Goal: Task Accomplishment & Management: Use online tool/utility

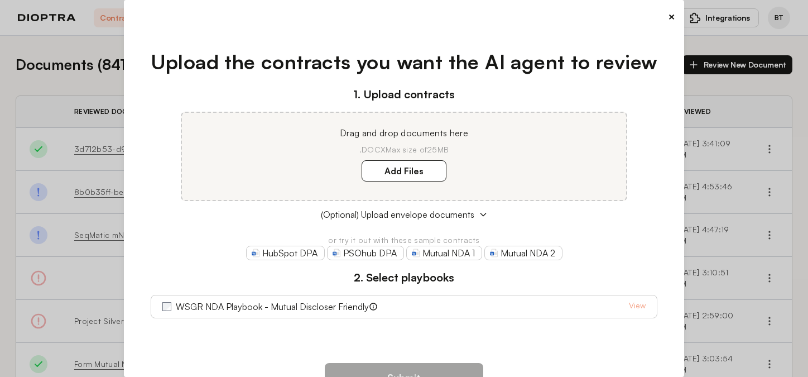
click at [756, 176] on div "× Upload the contracts you want the AI agent to review 1. Upload contracts Drag…" at bounding box center [404, 188] width 808 height 377
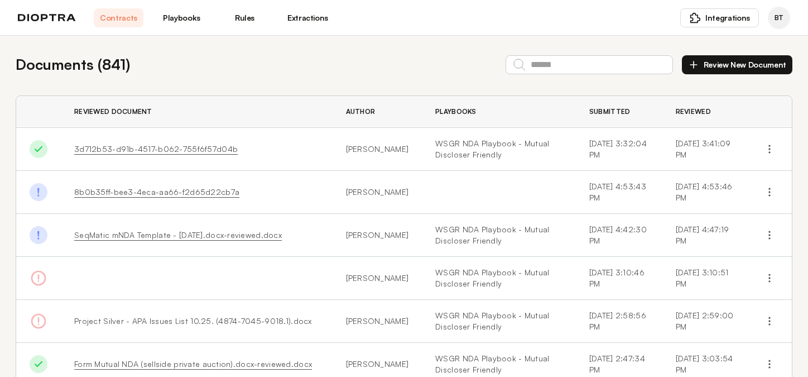
click at [731, 67] on button "Review New Document" at bounding box center [737, 64] width 111 height 19
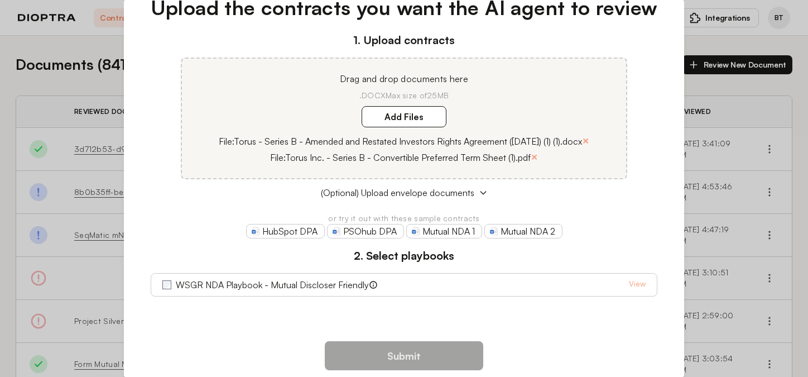
scroll to position [56, 0]
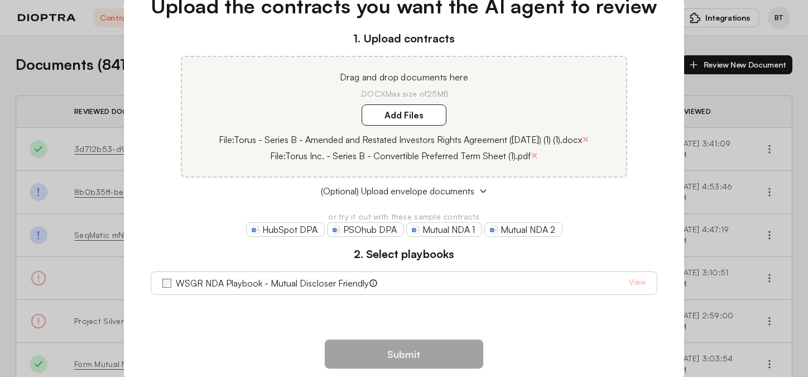
click at [156, 283] on div "WSGR NDA Playbook - Mutual Discloser Friendly View" at bounding box center [404, 282] width 507 height 23
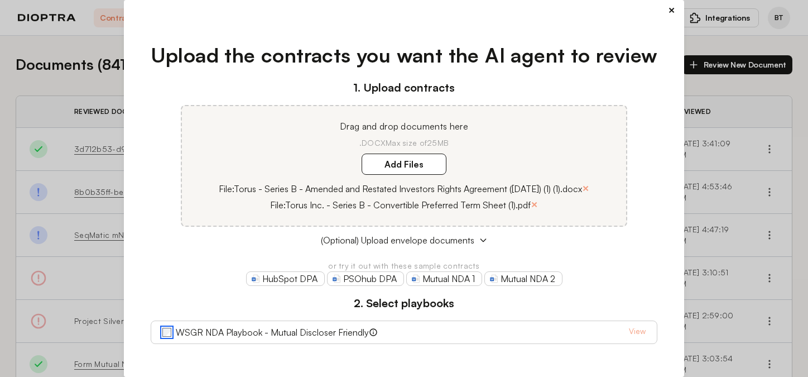
scroll to position [0, 0]
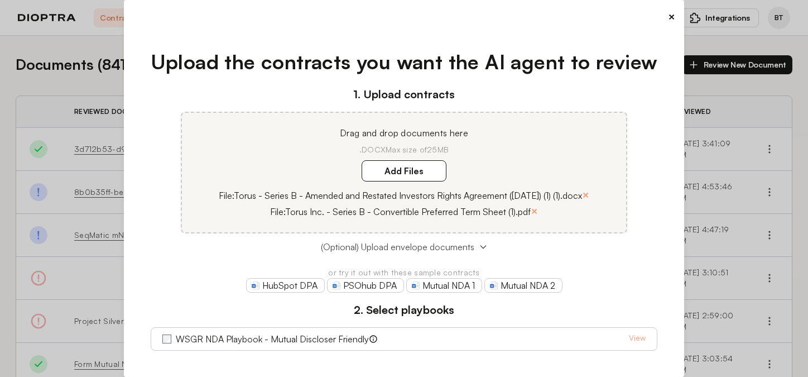
click at [438, 247] on span "(Optional) Upload envelope documents" at bounding box center [397, 246] width 153 height 13
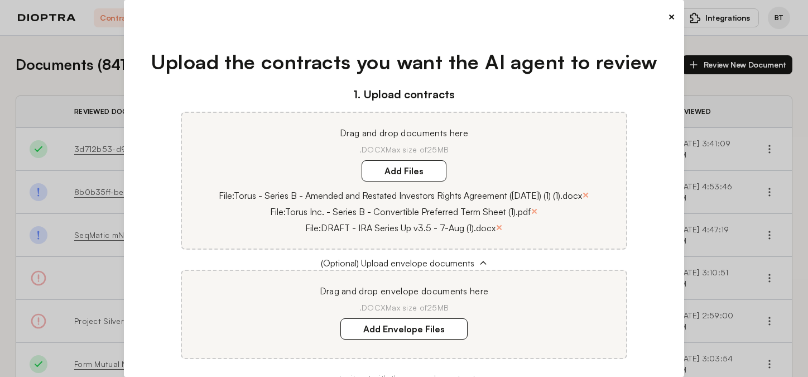
scroll to position [179, 0]
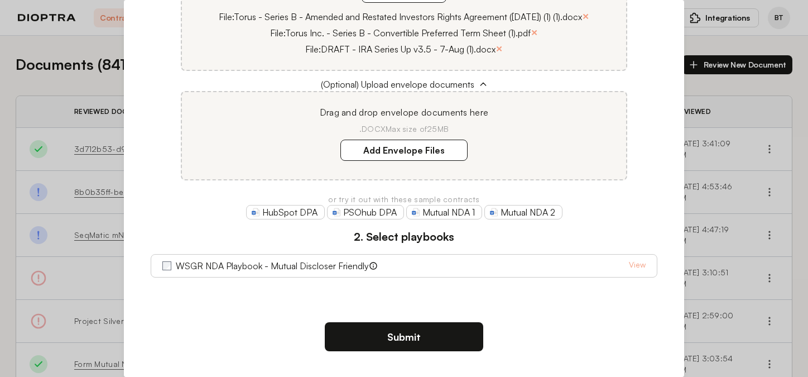
click at [353, 350] on button "Submit" at bounding box center [404, 336] width 158 height 29
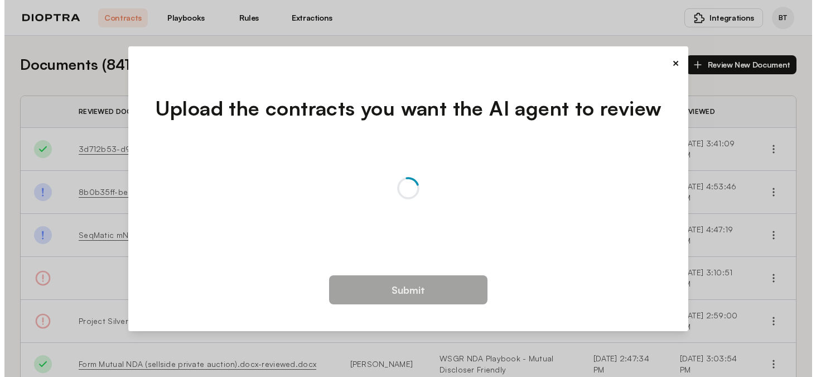
scroll to position [0, 0]
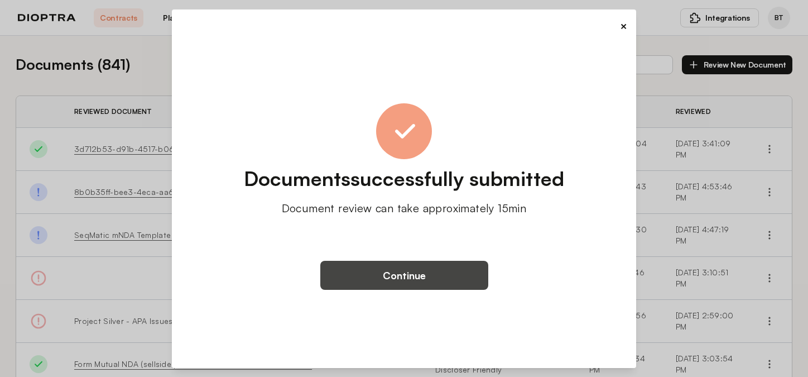
click at [385, 276] on button "Continue" at bounding box center [404, 275] width 168 height 29
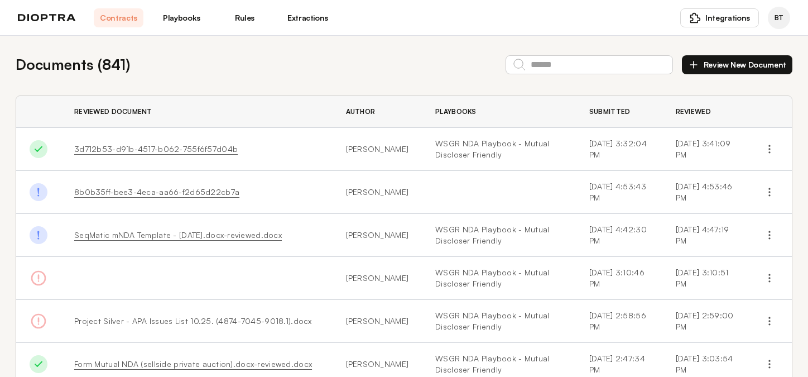
click at [251, 22] on link "Rules" at bounding box center [245, 17] width 50 height 19
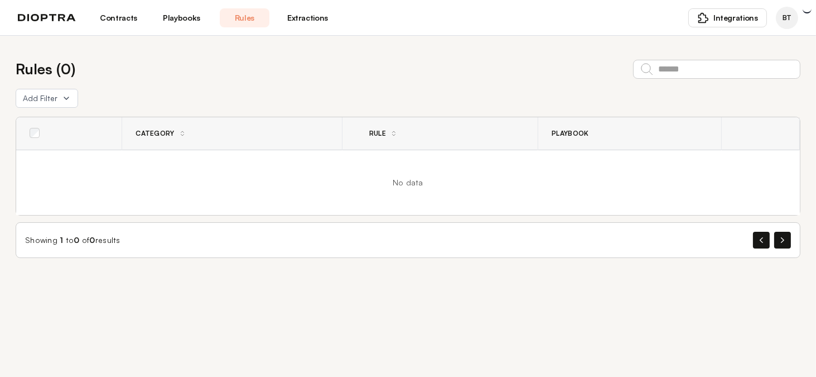
click at [194, 23] on link "Playbooks" at bounding box center [182, 17] width 50 height 19
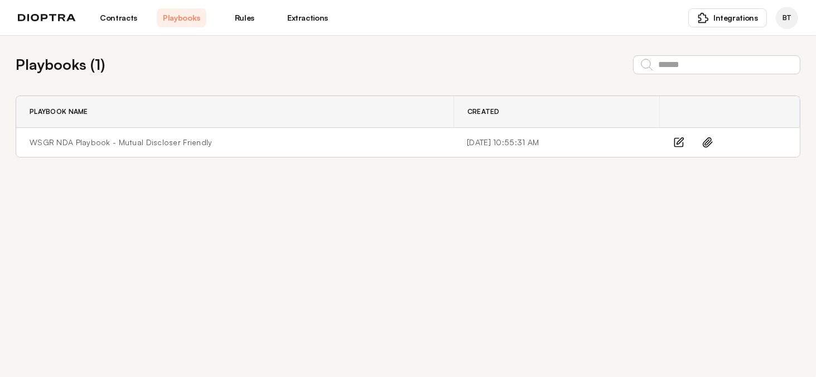
click at [247, 23] on link "Rules" at bounding box center [245, 17] width 50 height 19
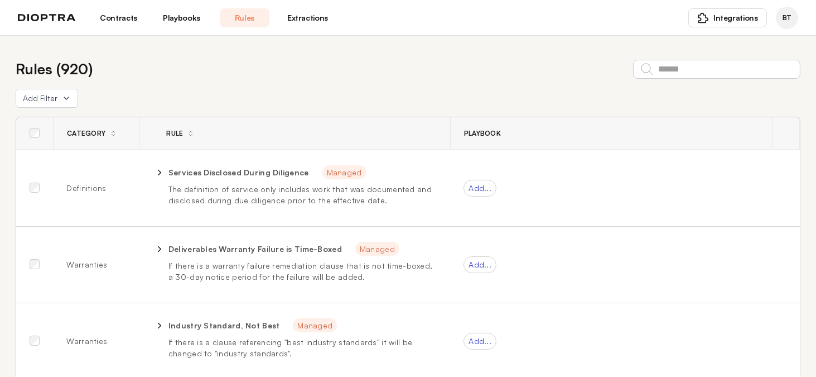
click at [305, 17] on link "Extractions" at bounding box center [308, 17] width 50 height 19
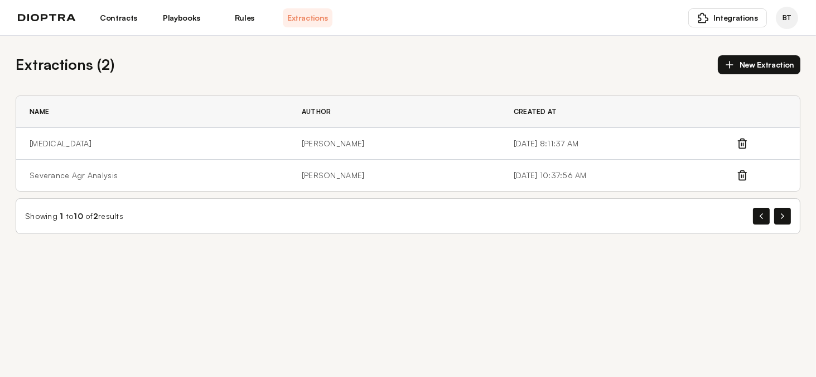
click at [252, 20] on link "Rules" at bounding box center [245, 17] width 50 height 19
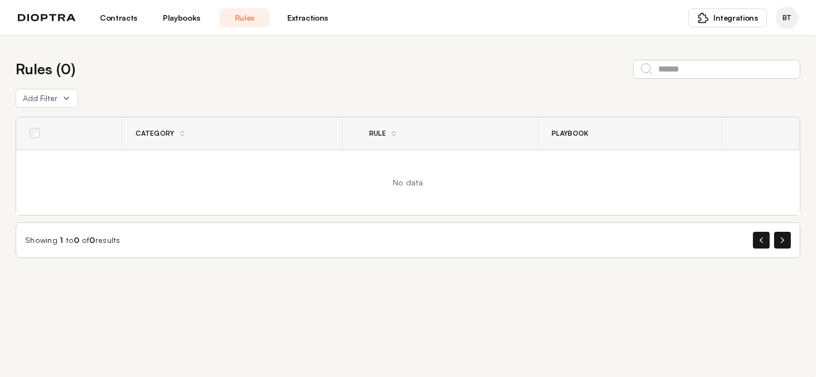
click at [131, 22] on link "Contracts" at bounding box center [119, 17] width 50 height 19
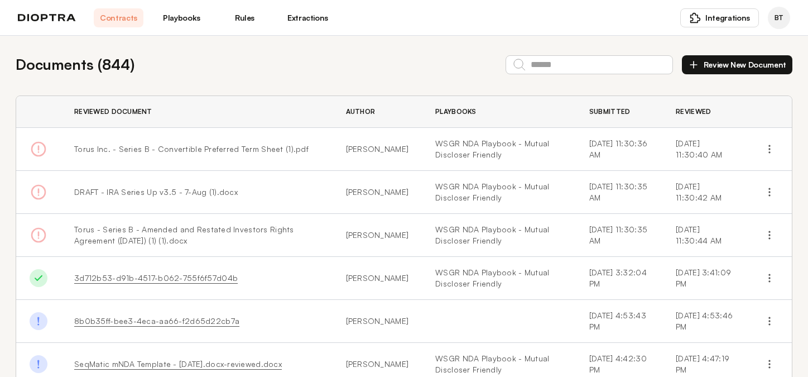
click at [184, 17] on link "Playbooks" at bounding box center [182, 17] width 50 height 19
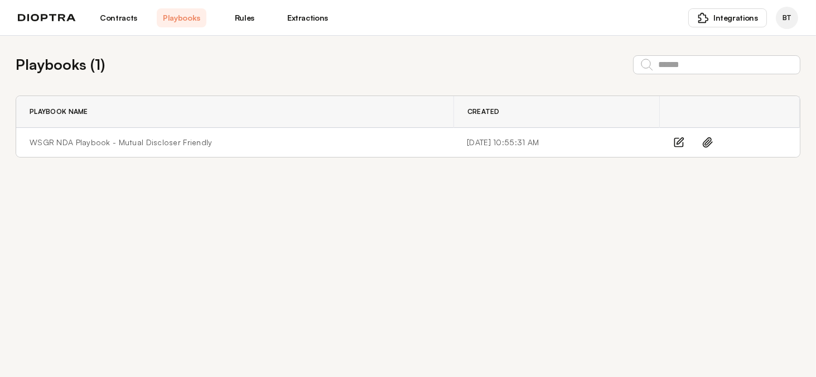
click at [236, 14] on link "Rules" at bounding box center [245, 17] width 50 height 19
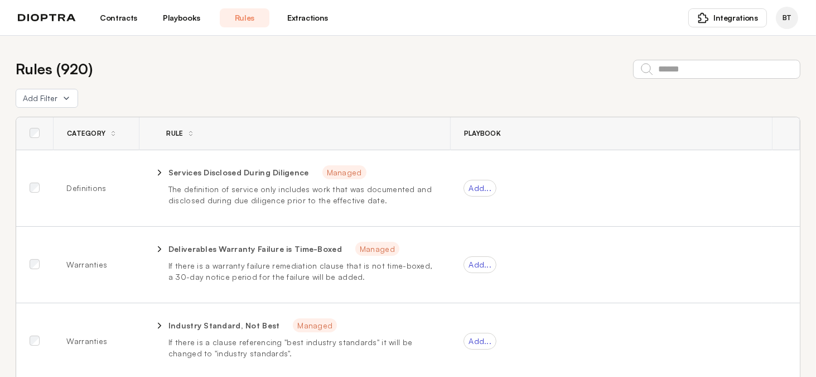
click at [295, 21] on link "Extractions" at bounding box center [308, 17] width 50 height 19
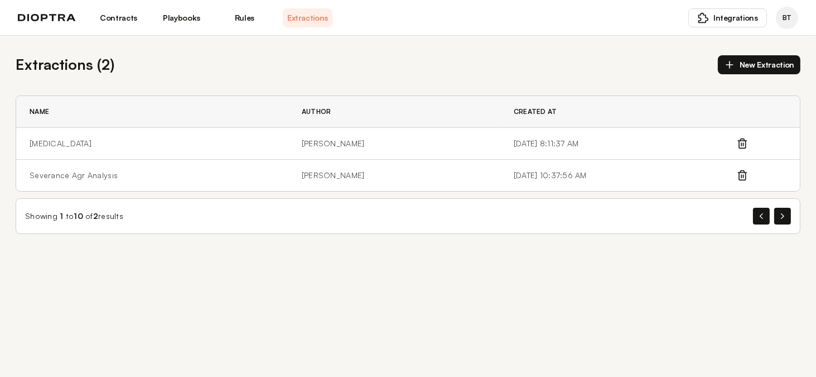
click at [765, 68] on button "New Extraction" at bounding box center [759, 64] width 83 height 19
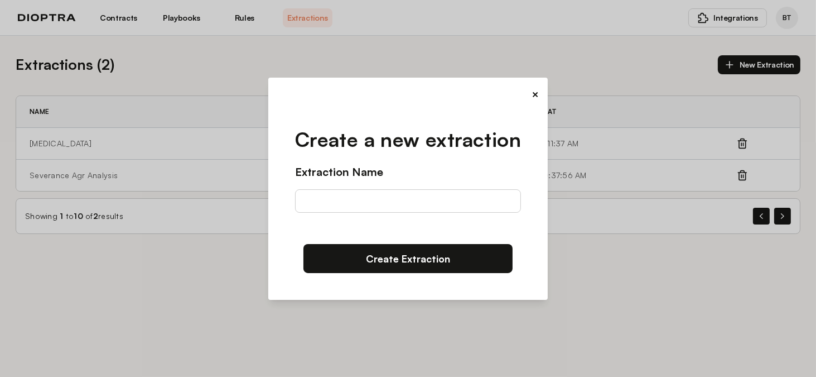
click at [747, 94] on div "× Create a new extraction Extraction Name Create Extraction" at bounding box center [408, 188] width 816 height 377
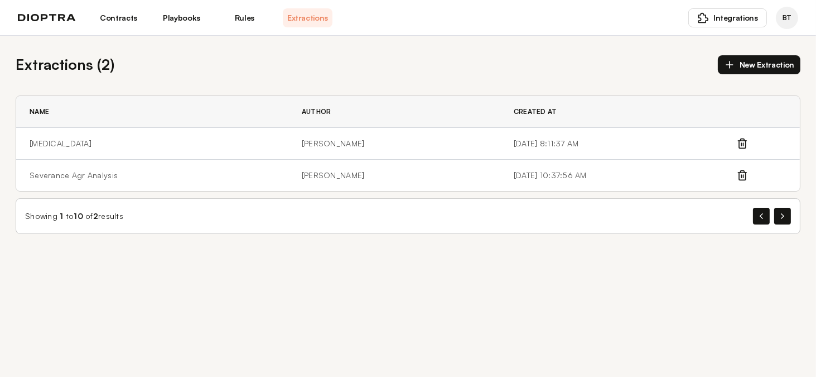
click at [772, 68] on button "New Extraction" at bounding box center [759, 64] width 83 height 19
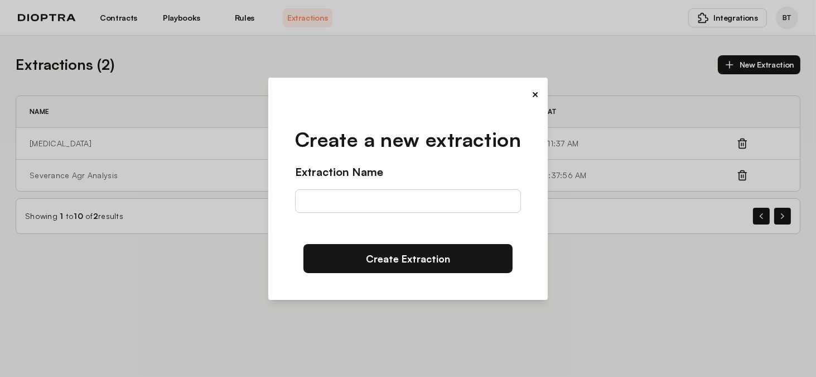
click at [537, 95] on button "×" at bounding box center [535, 95] width 7 height 16
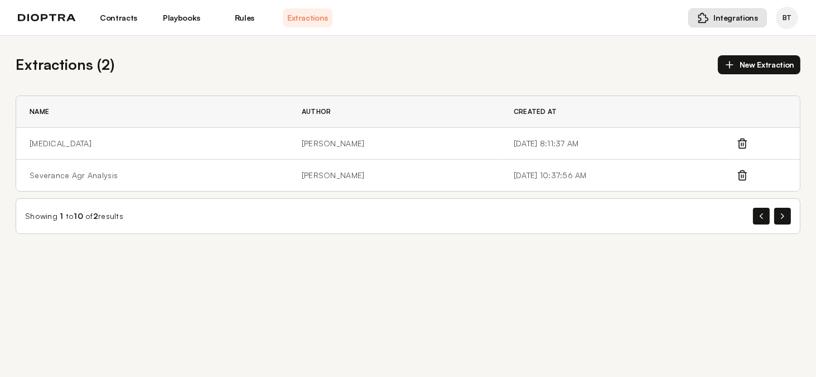
click at [702, 13] on img at bounding box center [703, 17] width 11 height 11
drag, startPoint x: 607, startPoint y: 41, endPoint x: 598, endPoint y: 42, distance: 8.9
click at [602, 41] on div "Extractions ( 2 ) New Extraction Name Author Created At [MEDICAL_DATA] [PERSON_…" at bounding box center [408, 144] width 816 height 216
click at [62, 21] on img at bounding box center [47, 18] width 58 height 8
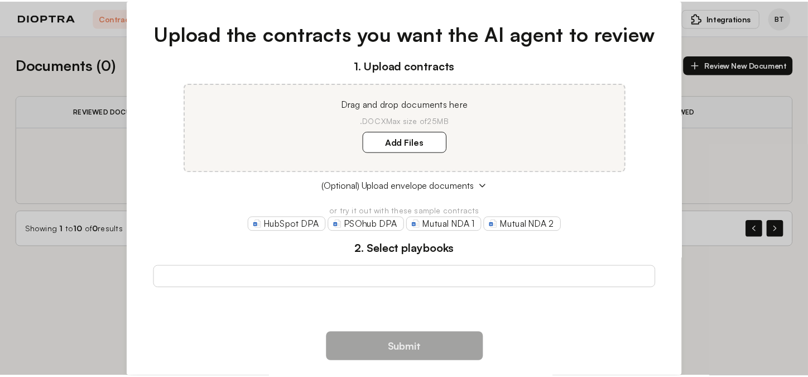
scroll to position [40, 0]
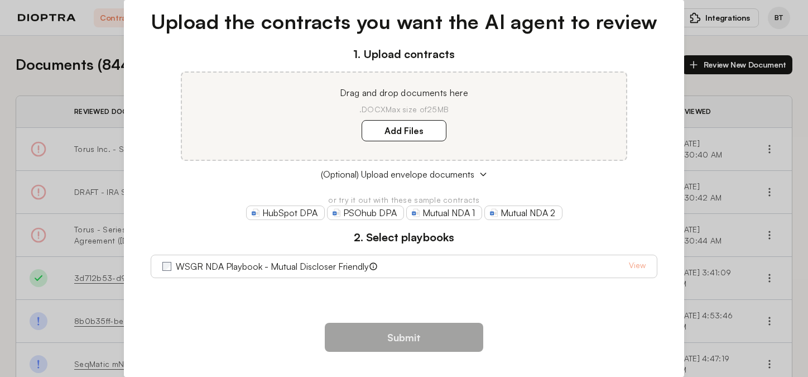
click at [57, 301] on div "× Upload the contracts you want the AI agent to review 1. Upload contracts Drag…" at bounding box center [404, 188] width 808 height 377
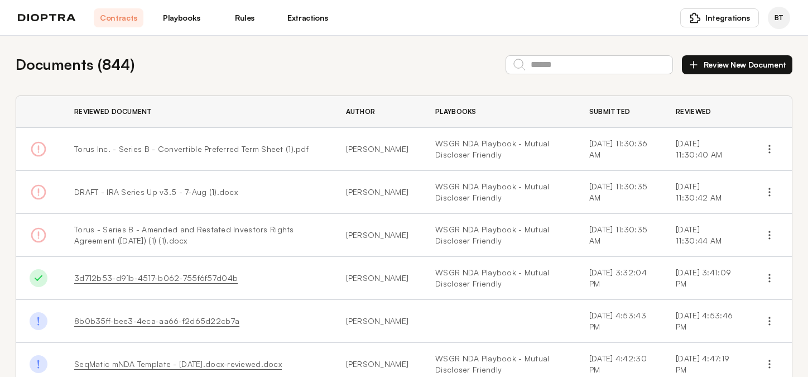
click at [319, 18] on link "Extractions" at bounding box center [308, 17] width 50 height 19
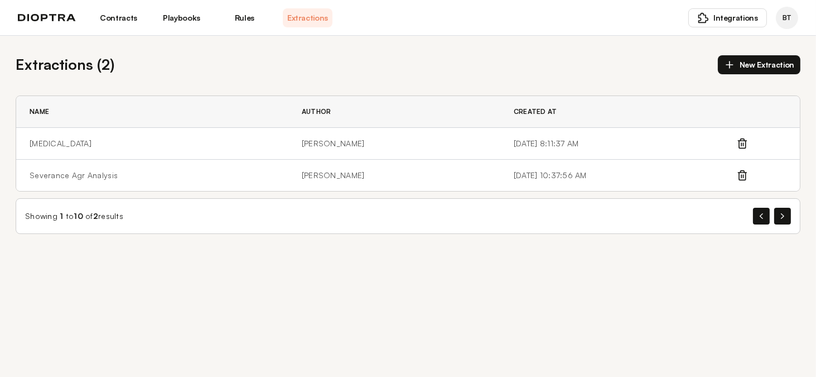
click at [262, 17] on link "Rules" at bounding box center [245, 17] width 50 height 19
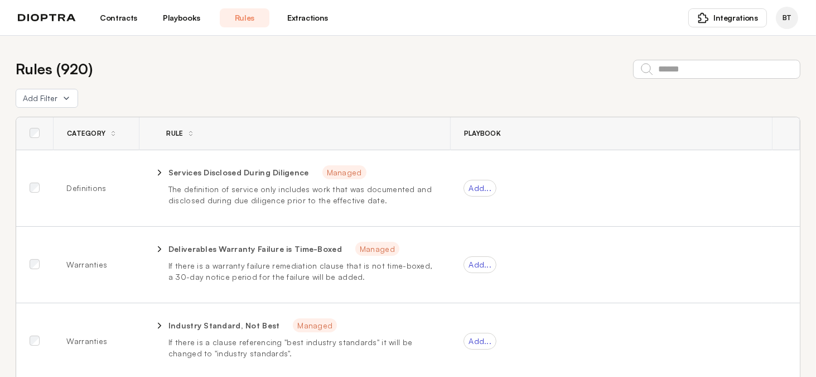
click at [172, 16] on link "Playbooks" at bounding box center [182, 17] width 50 height 19
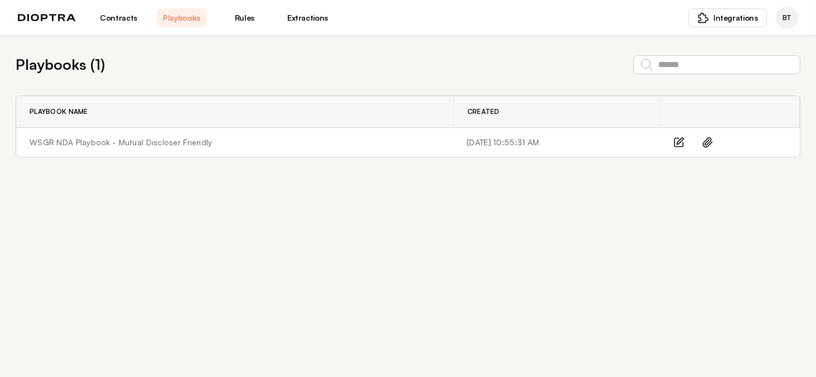
click at [763, 198] on div "Playbooks ( 1 ) Playbook Name Created WSGR NDA Playbook - Mutual Discloser Frie…" at bounding box center [408, 206] width 816 height 341
click at [128, 21] on link "Contracts" at bounding box center [119, 17] width 50 height 19
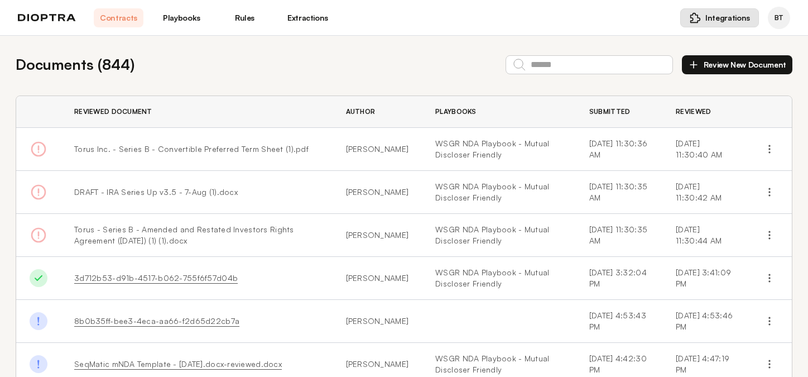
click at [701, 23] on button "Integrations" at bounding box center [719, 17] width 79 height 19
click at [776, 16] on span "BT" at bounding box center [779, 17] width 9 height 9
click at [731, 63] on button "Review New Document" at bounding box center [737, 64] width 111 height 19
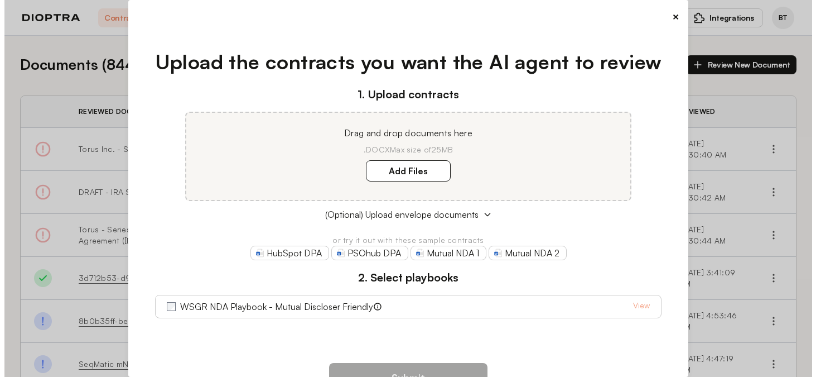
scroll to position [41, 0]
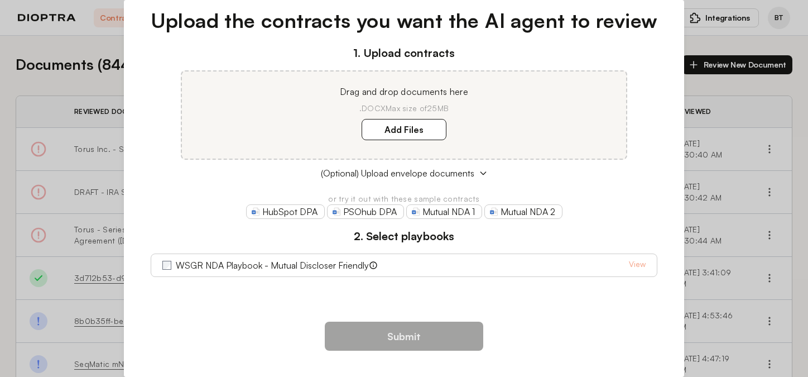
click at [721, 94] on div "× Upload the contracts you want the AI agent to review 1. Upload contracts Drag…" at bounding box center [404, 188] width 808 height 377
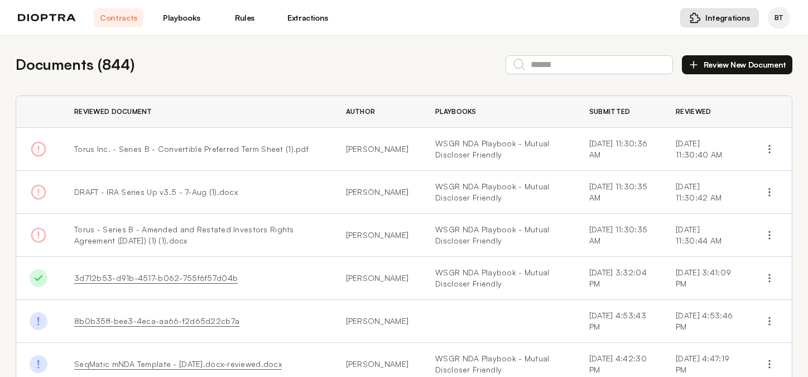
click at [723, 23] on button "Integrations" at bounding box center [719, 17] width 79 height 19
click at [315, 13] on link "Extractions" at bounding box center [308, 17] width 50 height 19
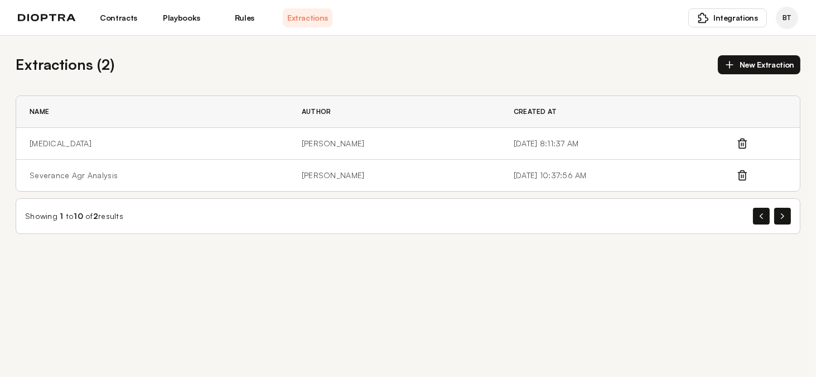
click at [253, 20] on link "Rules" at bounding box center [245, 17] width 50 height 19
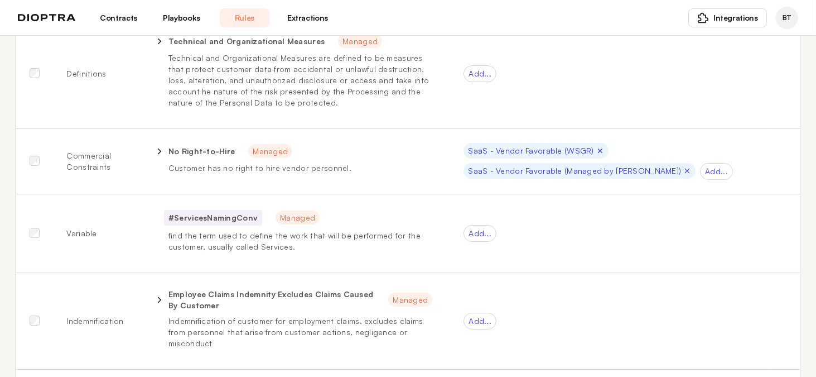
scroll to position [446, 0]
click at [193, 21] on link "Playbooks" at bounding box center [182, 17] width 50 height 19
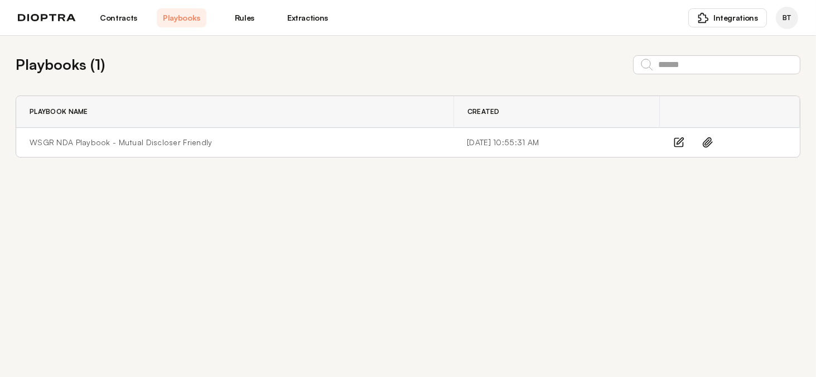
click at [112, 16] on link "Contracts" at bounding box center [119, 17] width 50 height 19
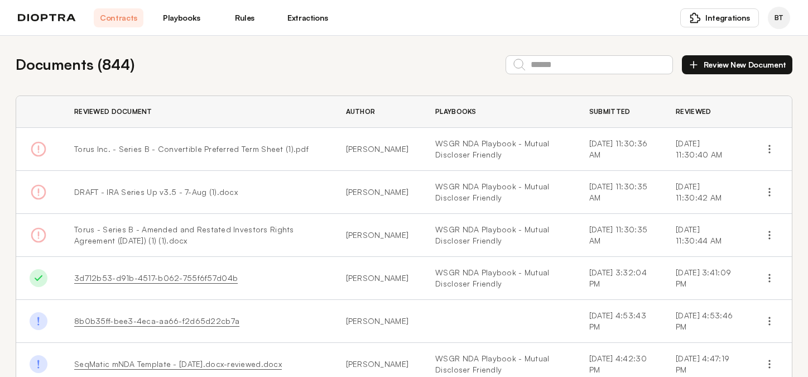
click at [786, 228] on div "Documents ( 844 ) Review New Document Reviewed Document Author Playbooks Submit…" at bounding box center [404, 327] width 808 height 582
click at [791, 82] on div "Documents ( 844 ) Review New Document Reviewed Document Author Playbooks Submit…" at bounding box center [404, 327] width 808 height 582
click at [247, 16] on link "Rules" at bounding box center [245, 17] width 50 height 19
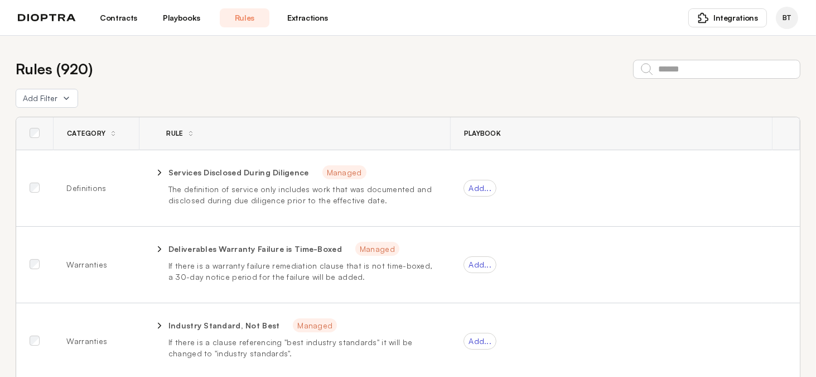
click at [291, 18] on link "Extractions" at bounding box center [308, 17] width 50 height 19
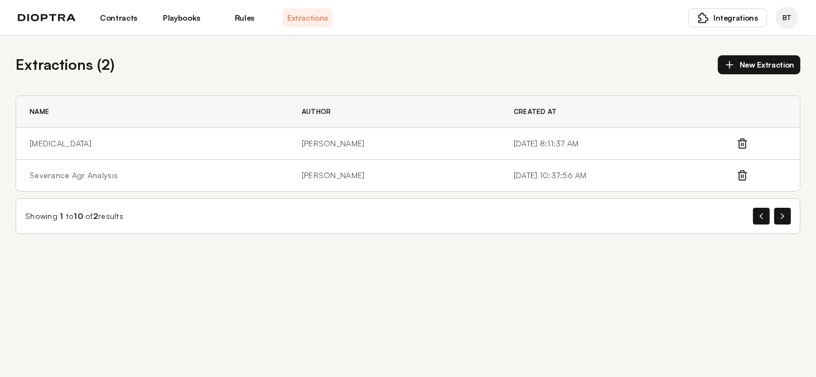
click at [108, 9] on link "Contracts" at bounding box center [119, 17] width 50 height 19
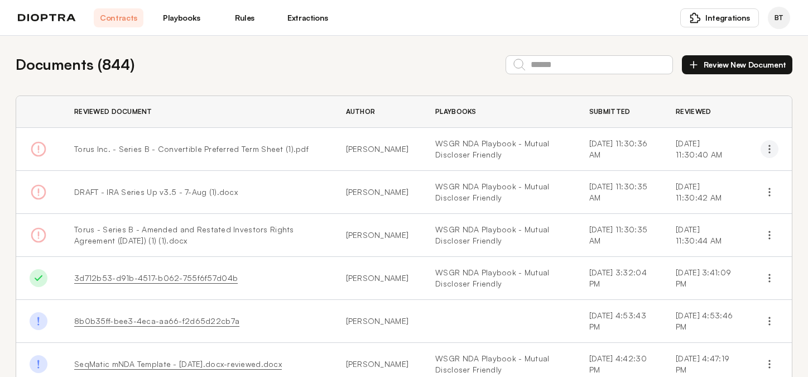
click at [764, 148] on icon "button" at bounding box center [769, 148] width 11 height 11
click at [71, 20] on img at bounding box center [47, 18] width 58 height 8
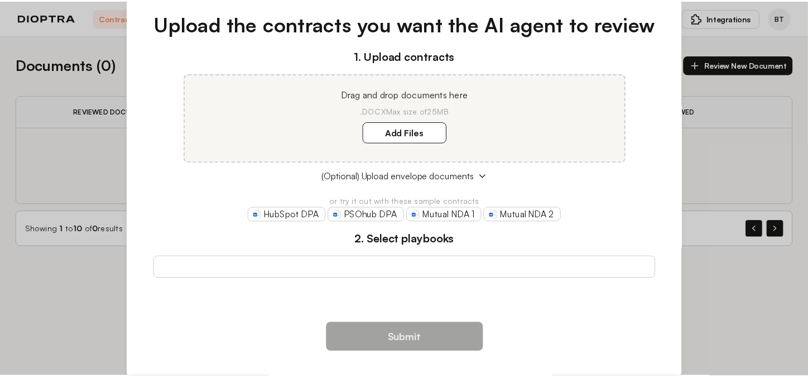
scroll to position [40, 0]
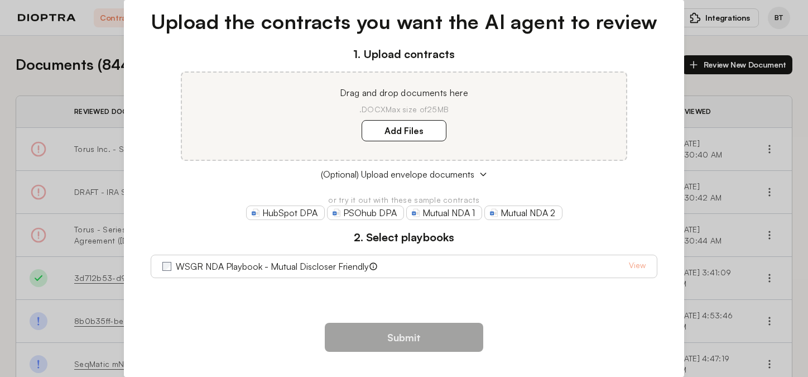
click at [433, 265] on div "WSGR NDA Playbook - Mutual Discloser Friendly View" at bounding box center [404, 266] width 484 height 13
click at [412, 170] on span "(Optional) Upload envelope documents" at bounding box center [397, 173] width 153 height 13
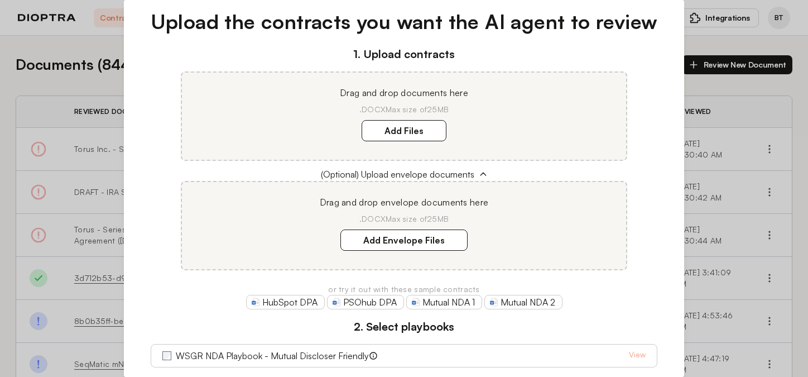
click at [699, 107] on div "× Upload the contracts you want the AI agent to review 1. Upload contracts Drag…" at bounding box center [404, 188] width 808 height 377
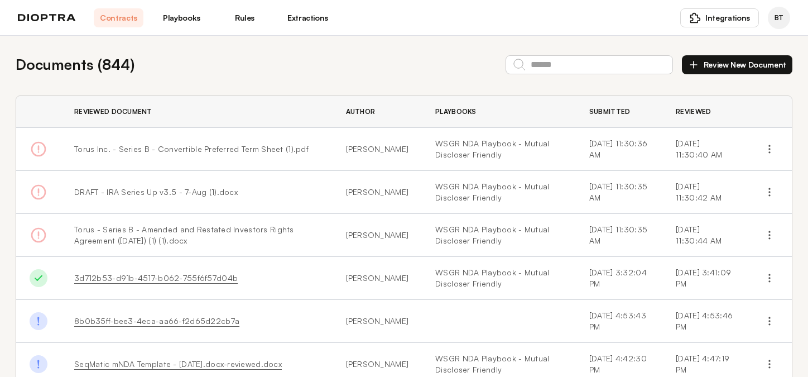
click at [776, 21] on span "BT" at bounding box center [779, 17] width 9 height 9
click at [762, 210] on td at bounding box center [769, 192] width 45 height 43
click at [709, 15] on span "Integrations" at bounding box center [727, 17] width 45 height 11
click at [711, 44] on span "Word Add-in" at bounding box center [699, 44] width 45 height 11
click at [789, 207] on div "Documents ( 844 ) Review New Document Reviewed Document Author Playbooks Submit…" at bounding box center [404, 327] width 808 height 582
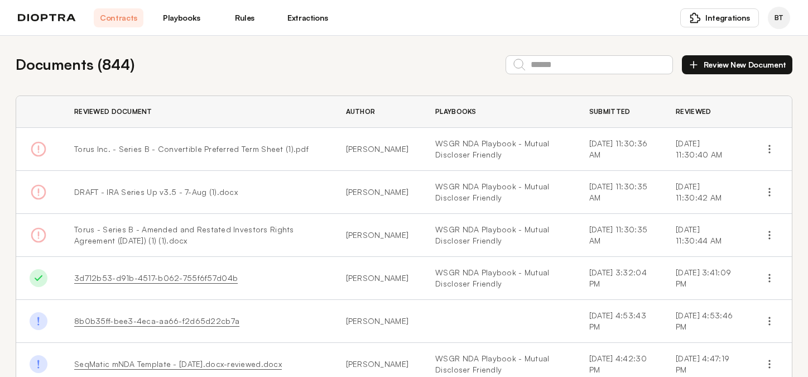
click at [778, 300] on td at bounding box center [769, 321] width 45 height 43
